Goal: Transaction & Acquisition: Download file/media

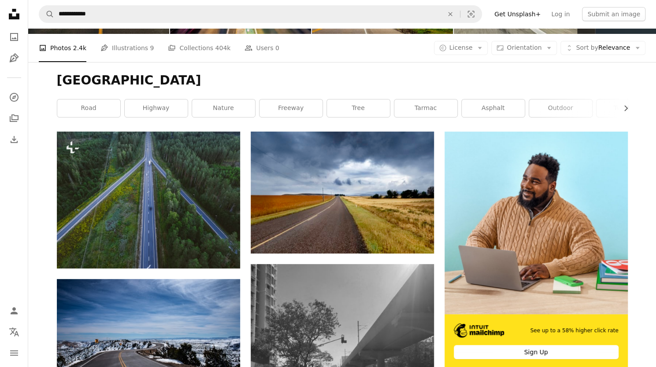
scroll to position [88, 0]
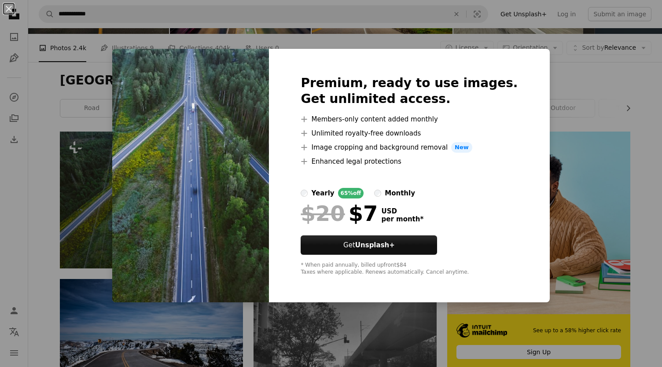
click at [47, 118] on div "An X shape Premium, ready to use images. Get unlimited access. A plus sign Memb…" at bounding box center [331, 183] width 662 height 367
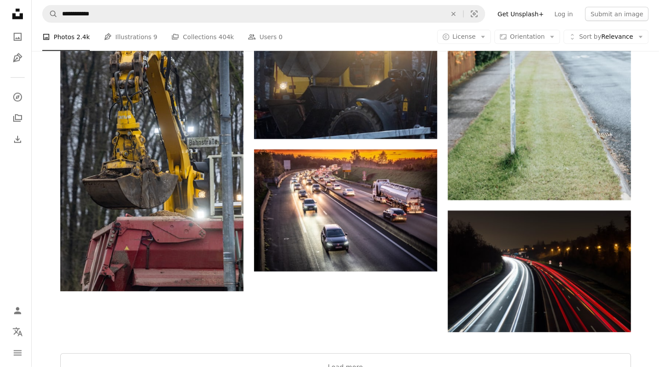
scroll to position [1212, 0]
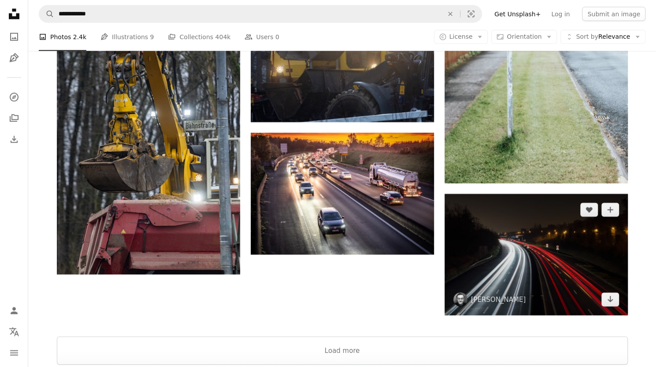
click at [523, 255] on img at bounding box center [535, 255] width 183 height 122
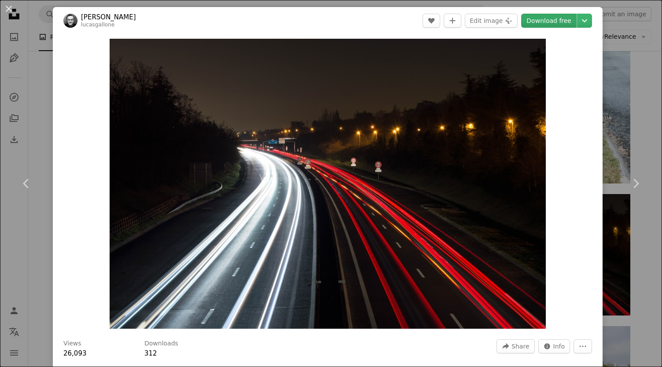
click at [544, 18] on link "Download free" at bounding box center [548, 21] width 55 height 14
